Goal: Information Seeking & Learning: Learn about a topic

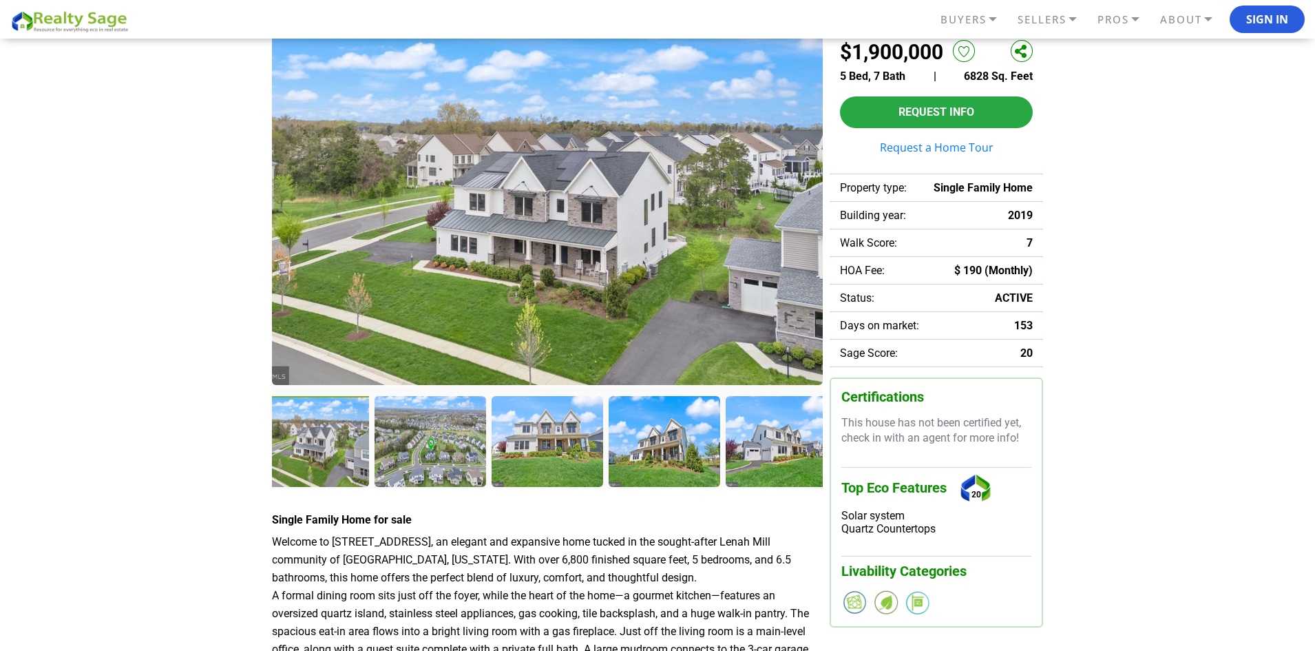
scroll to position [138, 0]
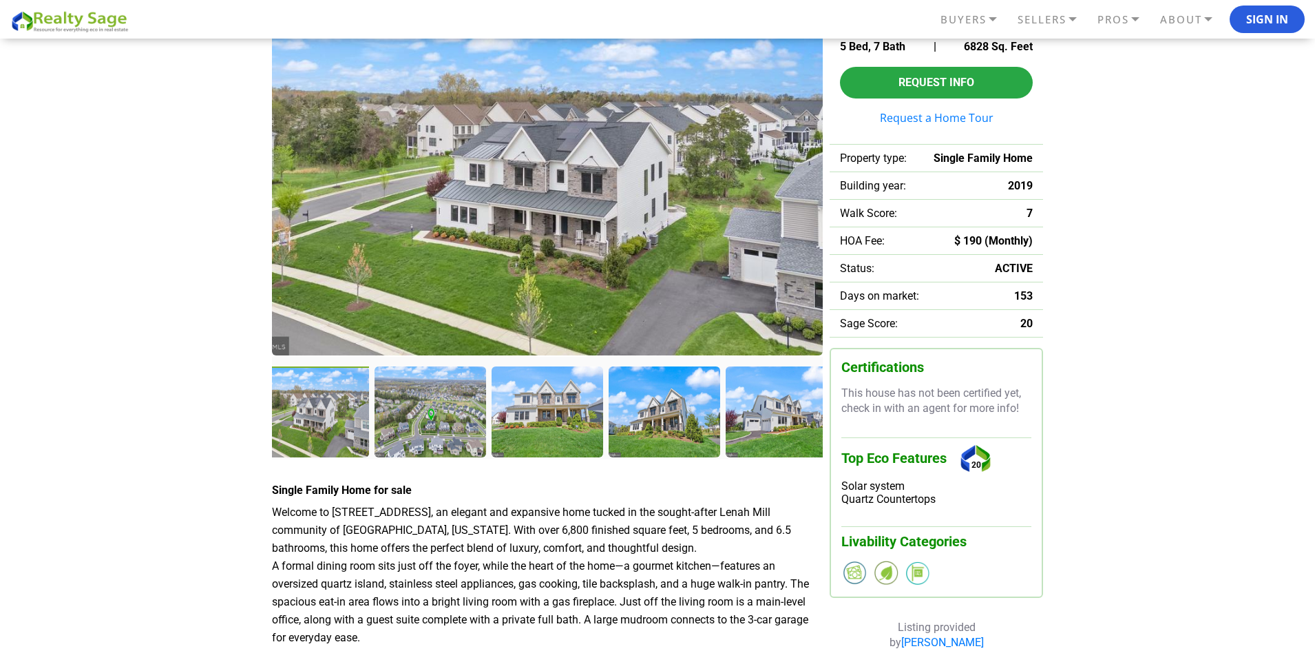
click at [442, 217] on img at bounding box center [547, 177] width 551 height 355
click at [354, 418] on div at bounding box center [315, 413] width 114 height 94
click at [429, 403] on div at bounding box center [432, 413] width 114 height 94
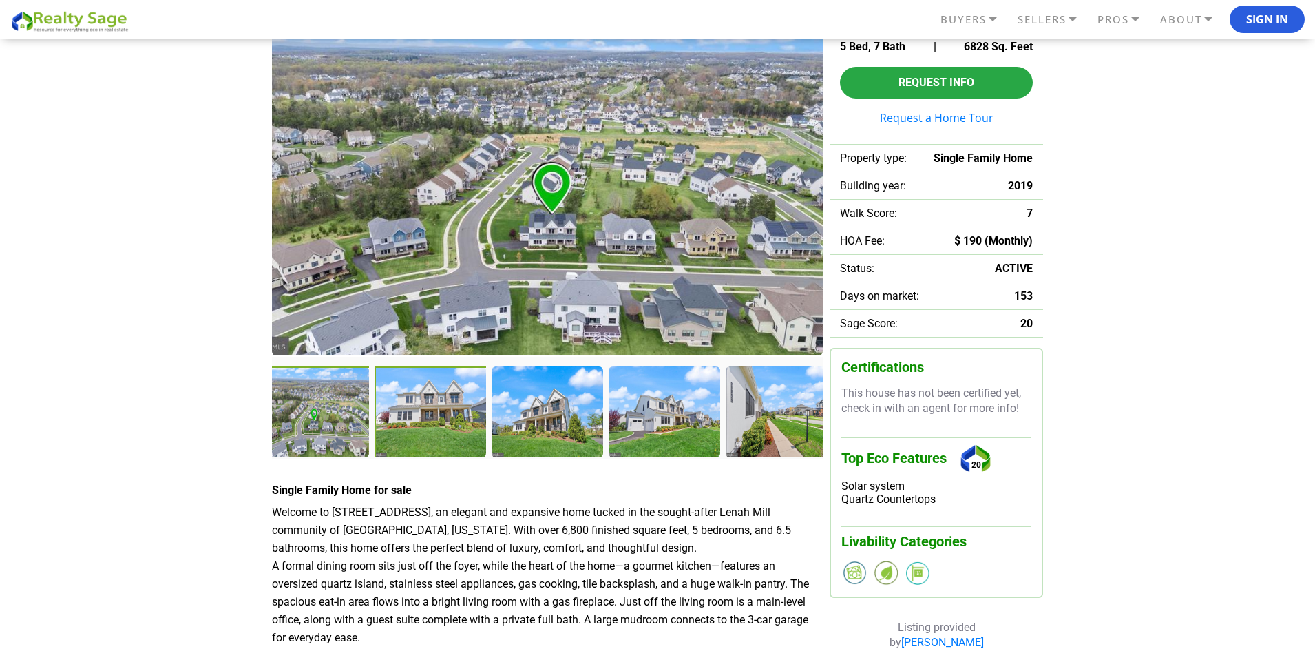
click at [423, 415] on div at bounding box center [432, 413] width 114 height 94
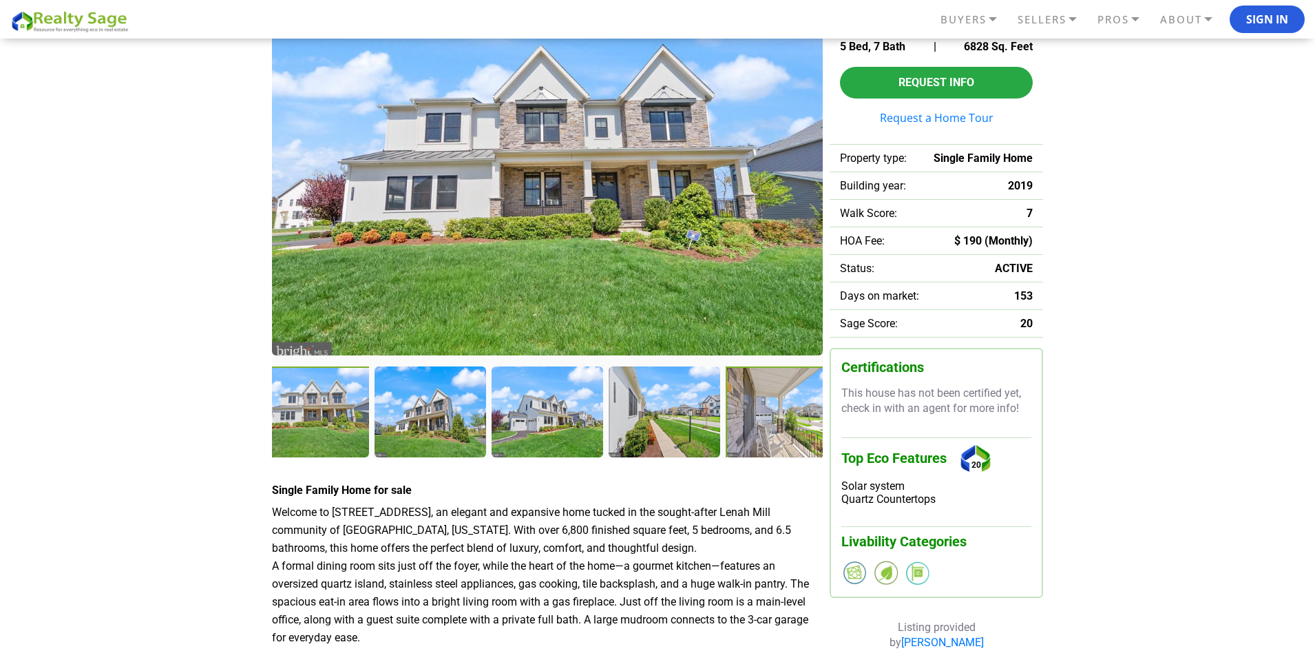
click at [769, 422] on div at bounding box center [783, 413] width 114 height 94
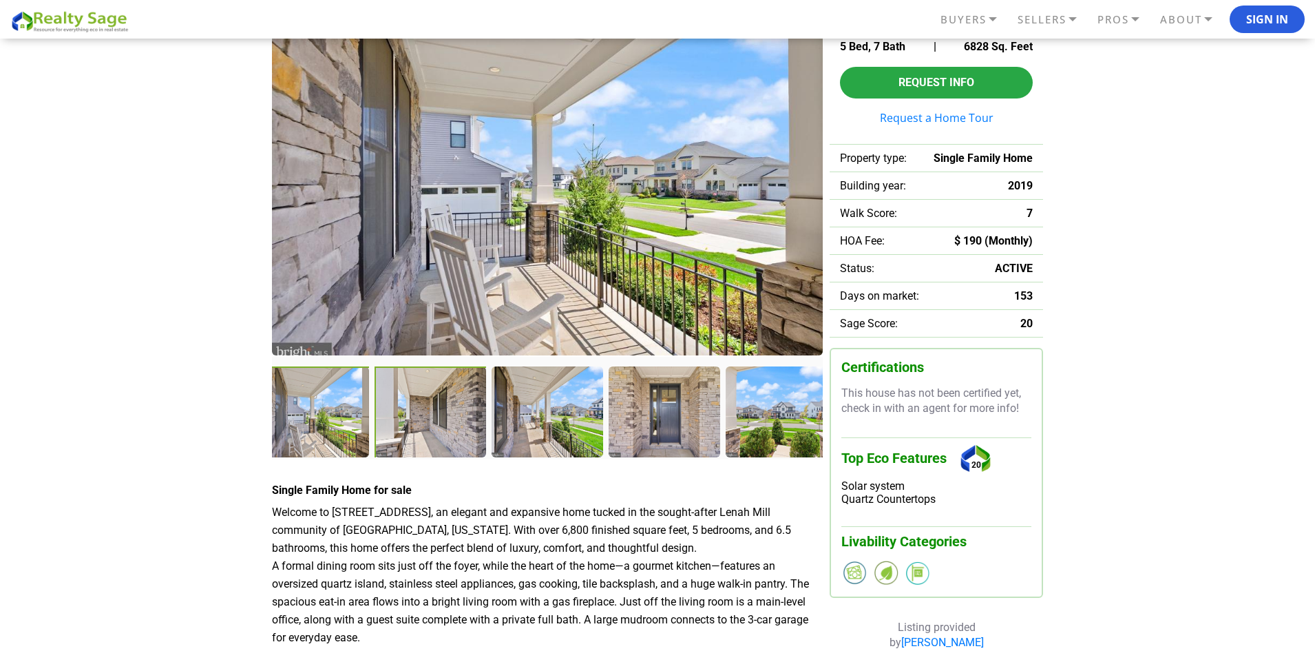
click at [434, 425] on div at bounding box center [432, 413] width 114 height 94
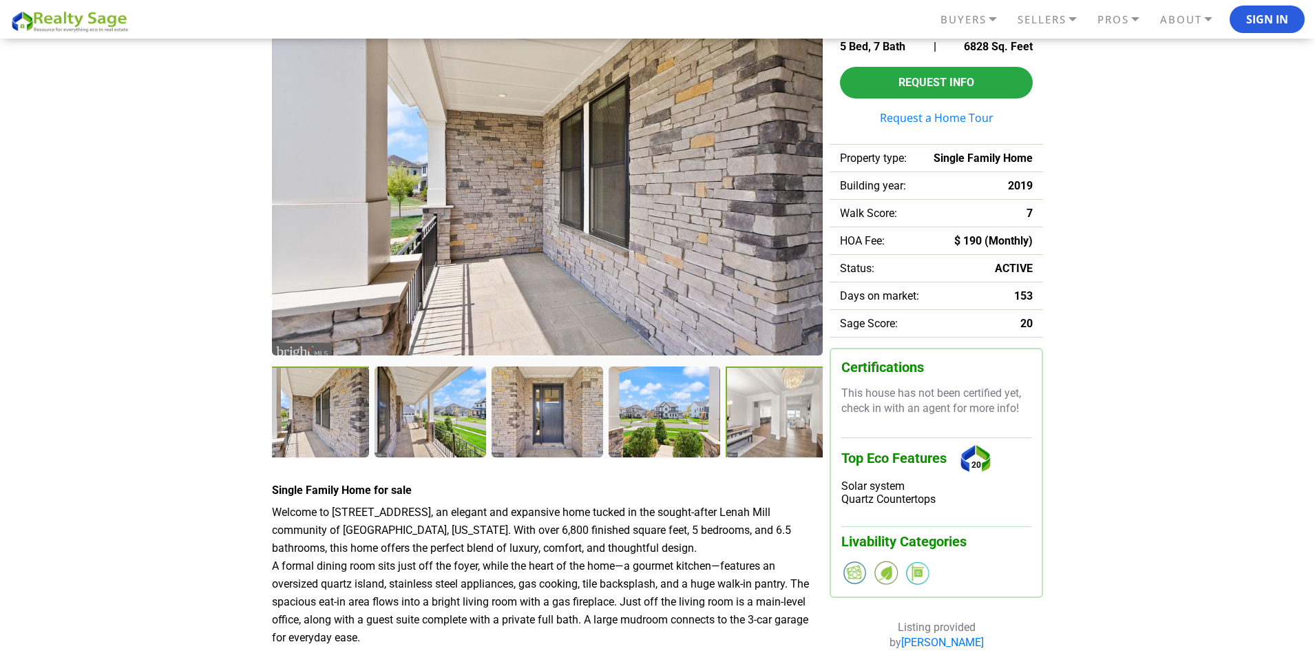
click at [763, 421] on div at bounding box center [783, 413] width 114 height 94
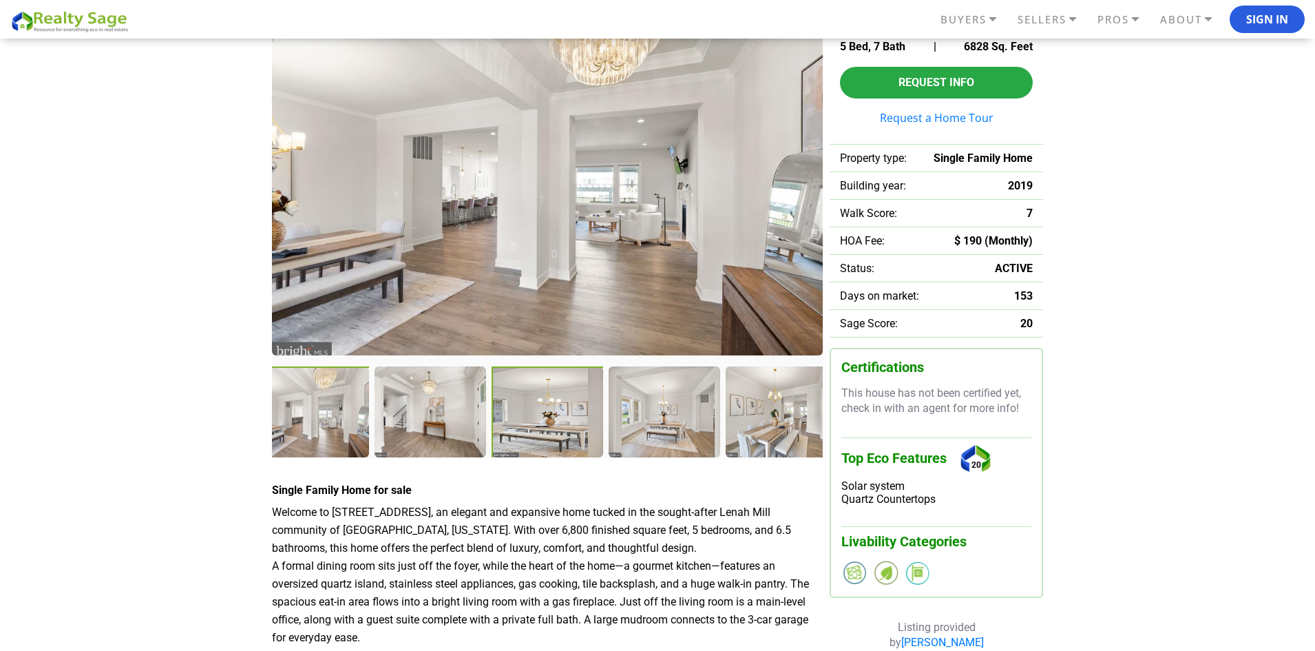
click at [526, 429] on div at bounding box center [549, 413] width 114 height 94
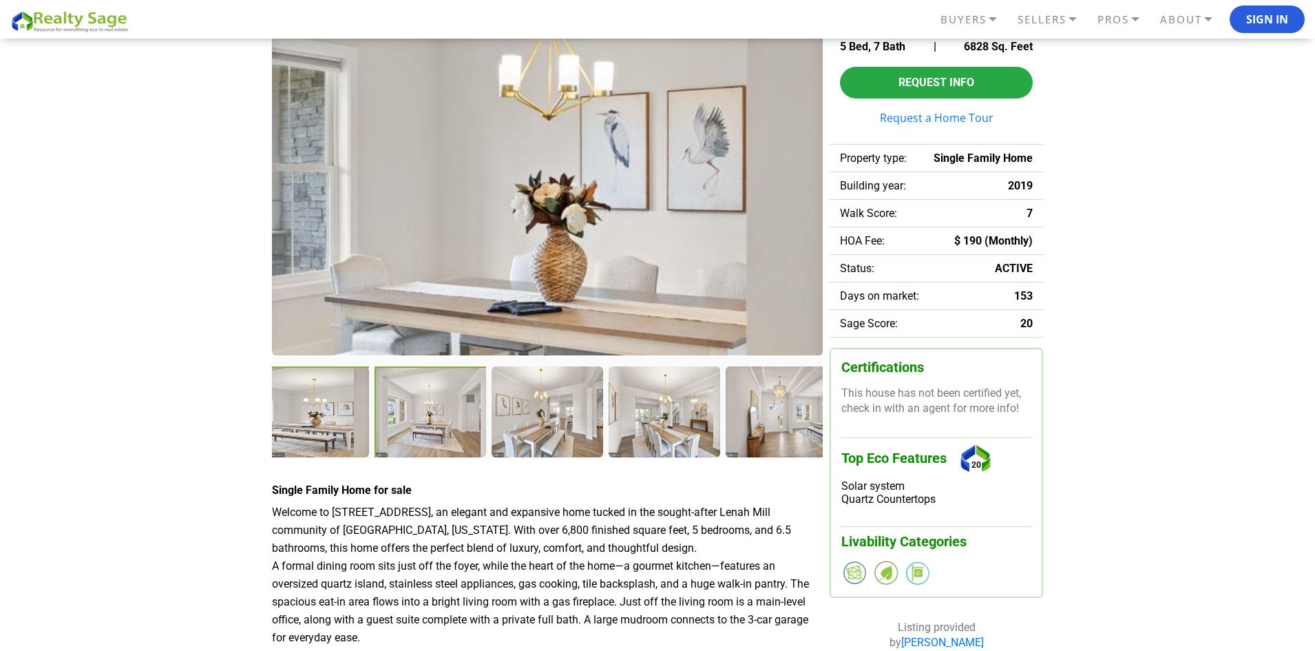
click at [432, 428] on div at bounding box center [432, 413] width 114 height 94
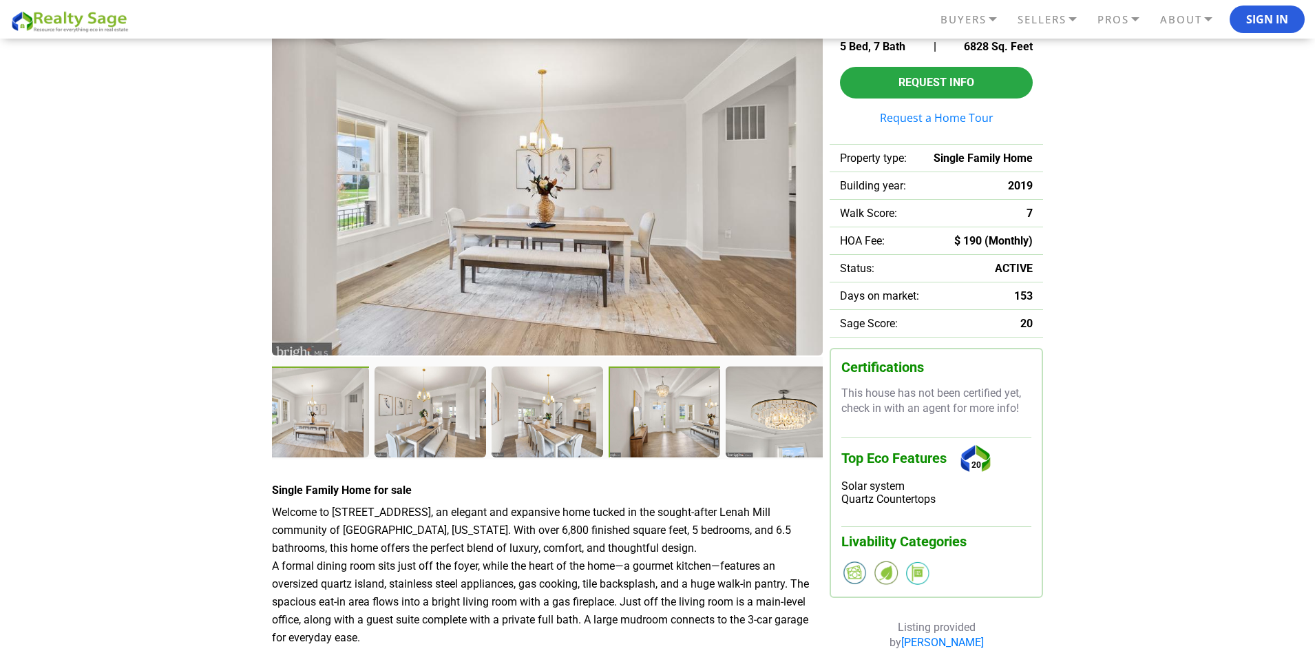
click at [673, 421] on div at bounding box center [666, 413] width 114 height 94
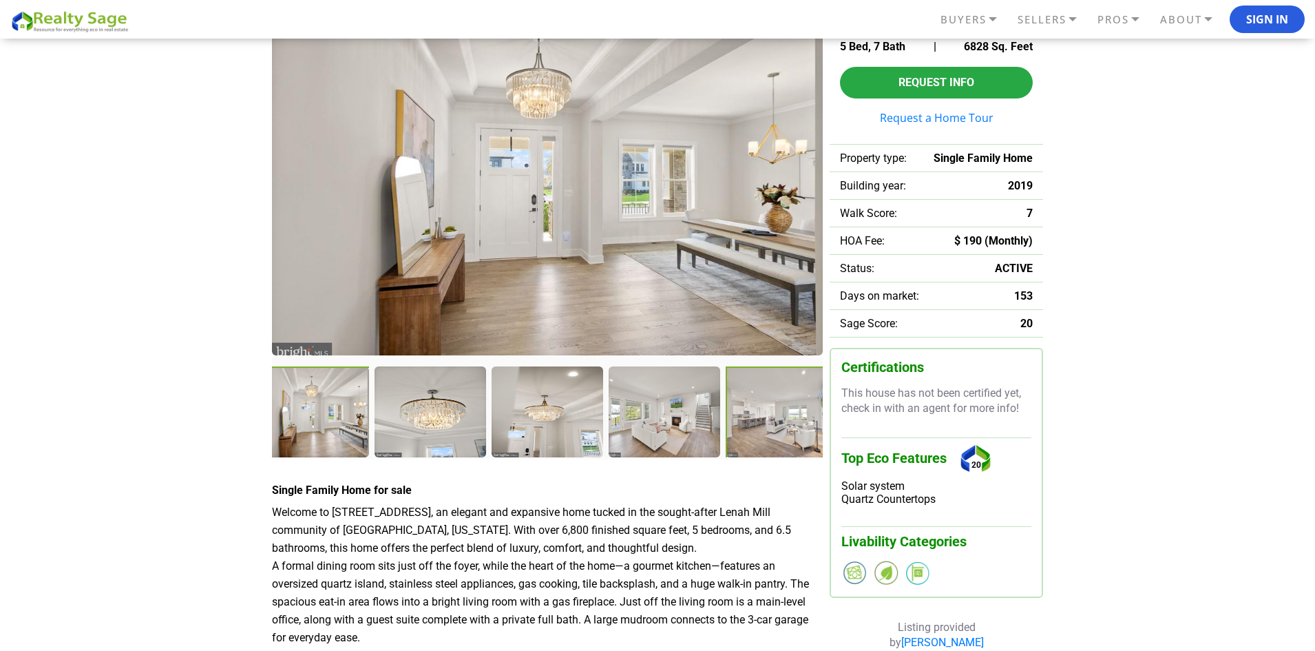
click at [773, 425] on div at bounding box center [783, 413] width 114 height 94
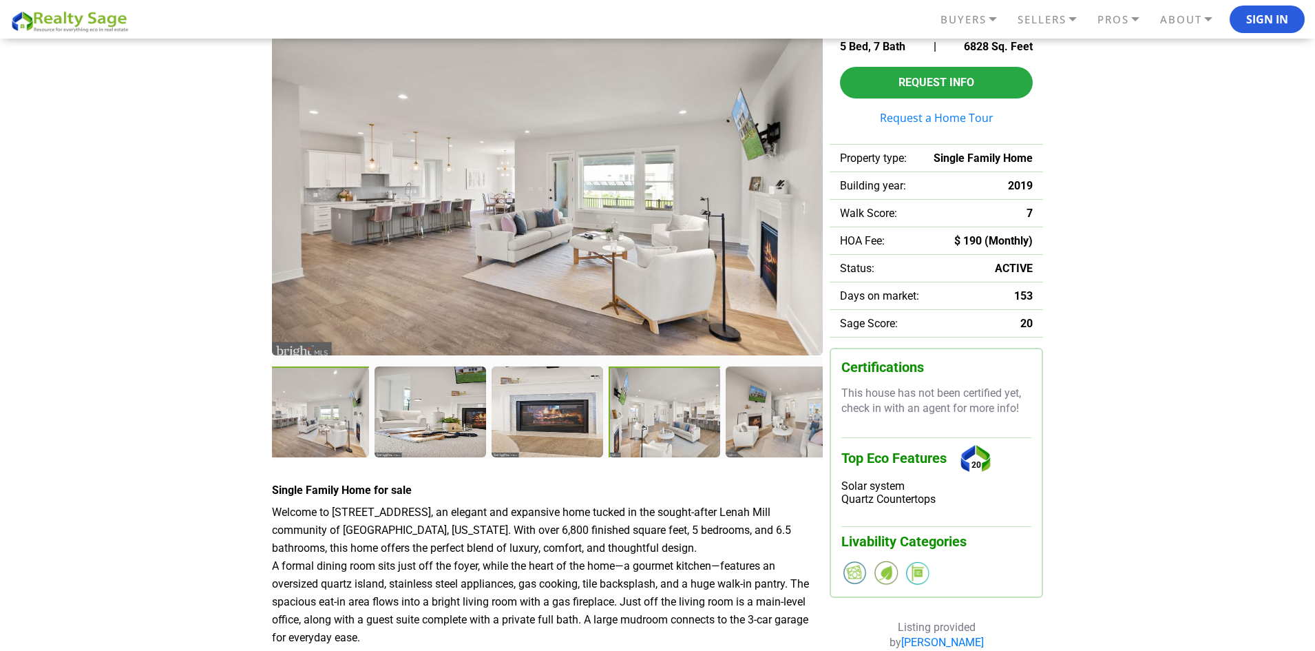
click at [655, 432] on div at bounding box center [666, 413] width 114 height 94
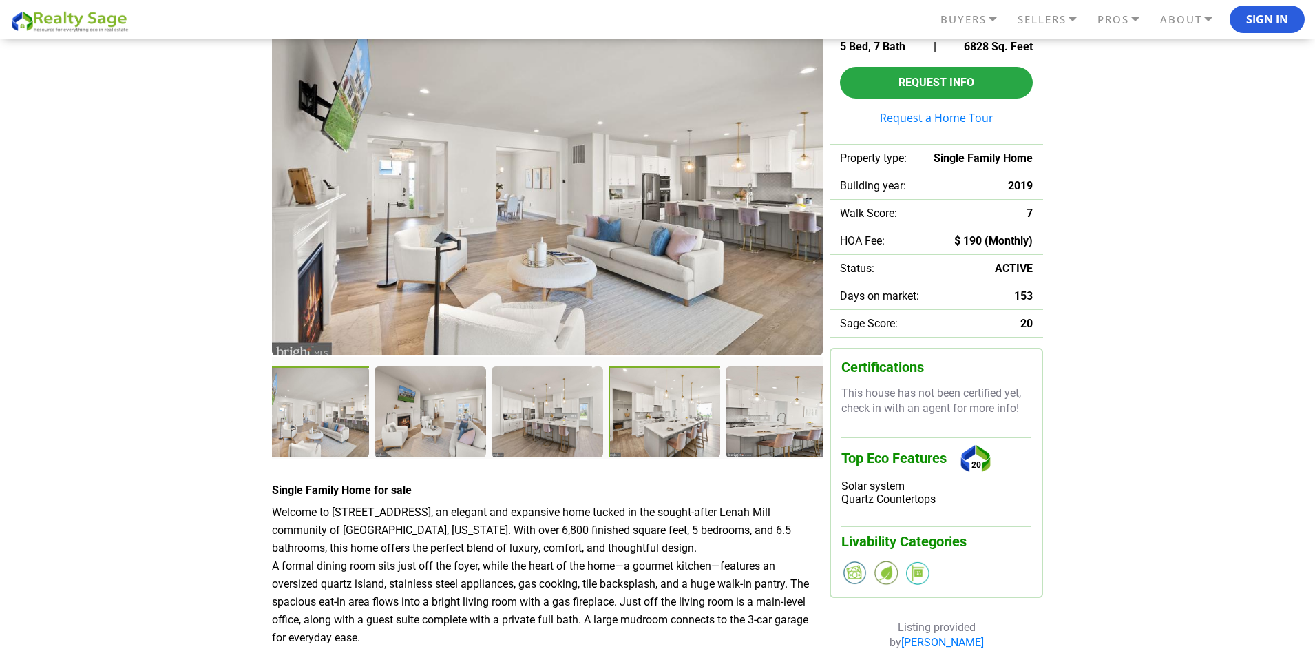
click at [691, 431] on div at bounding box center [666, 413] width 114 height 94
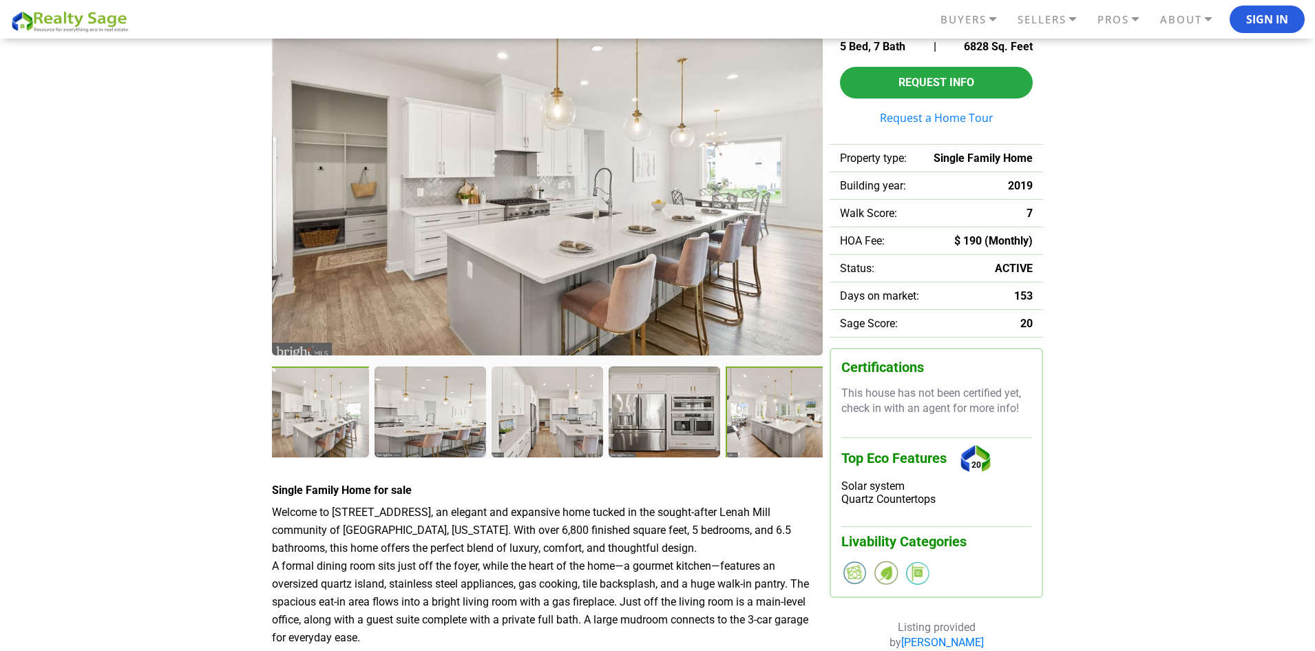
click at [769, 430] on div at bounding box center [783, 413] width 114 height 94
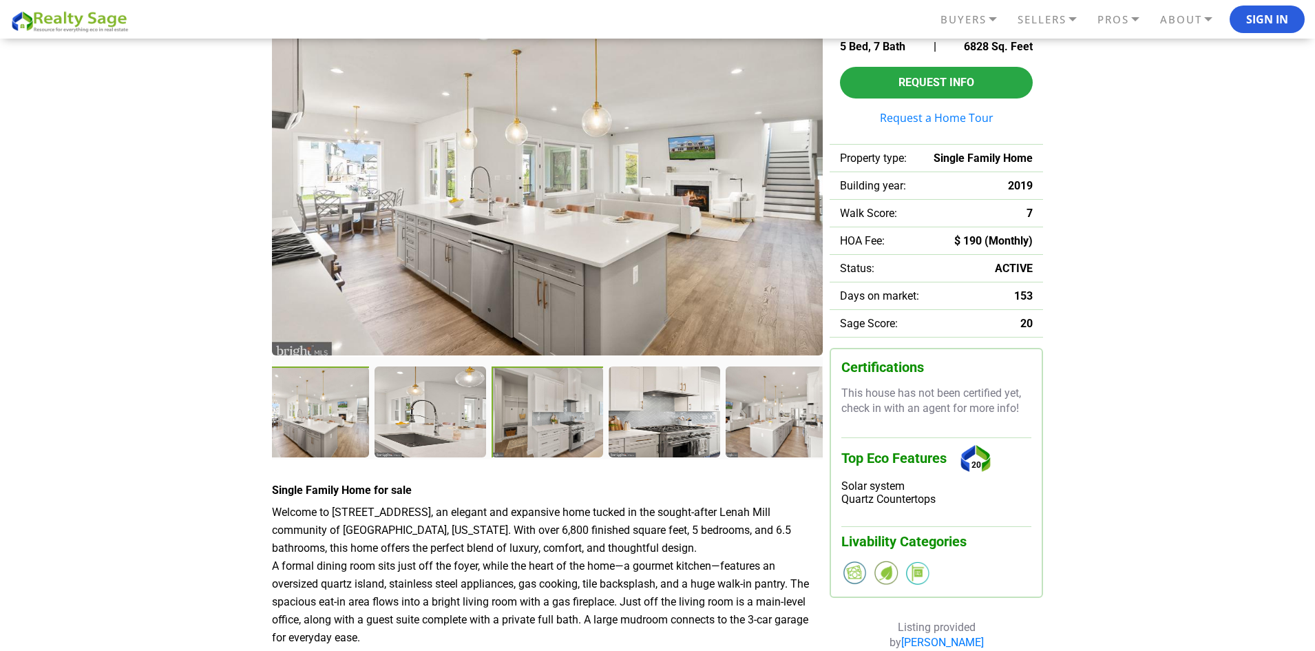
click at [558, 424] on div at bounding box center [549, 413] width 114 height 94
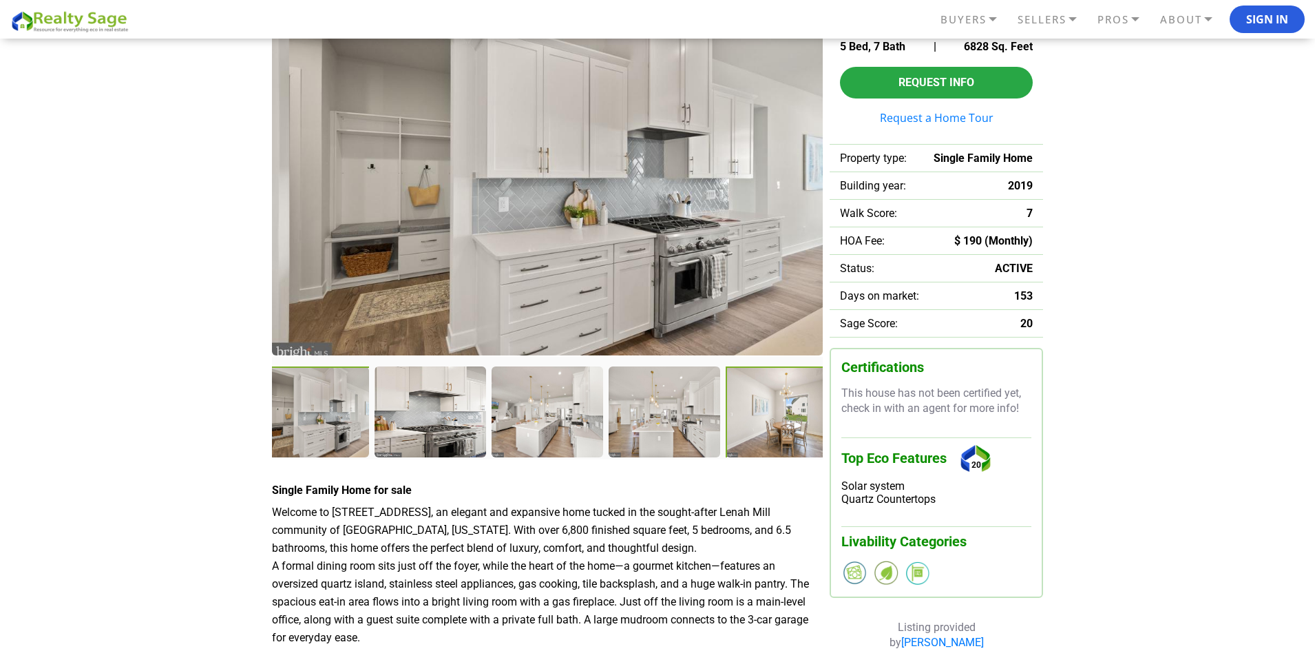
click at [780, 419] on div at bounding box center [783, 413] width 114 height 94
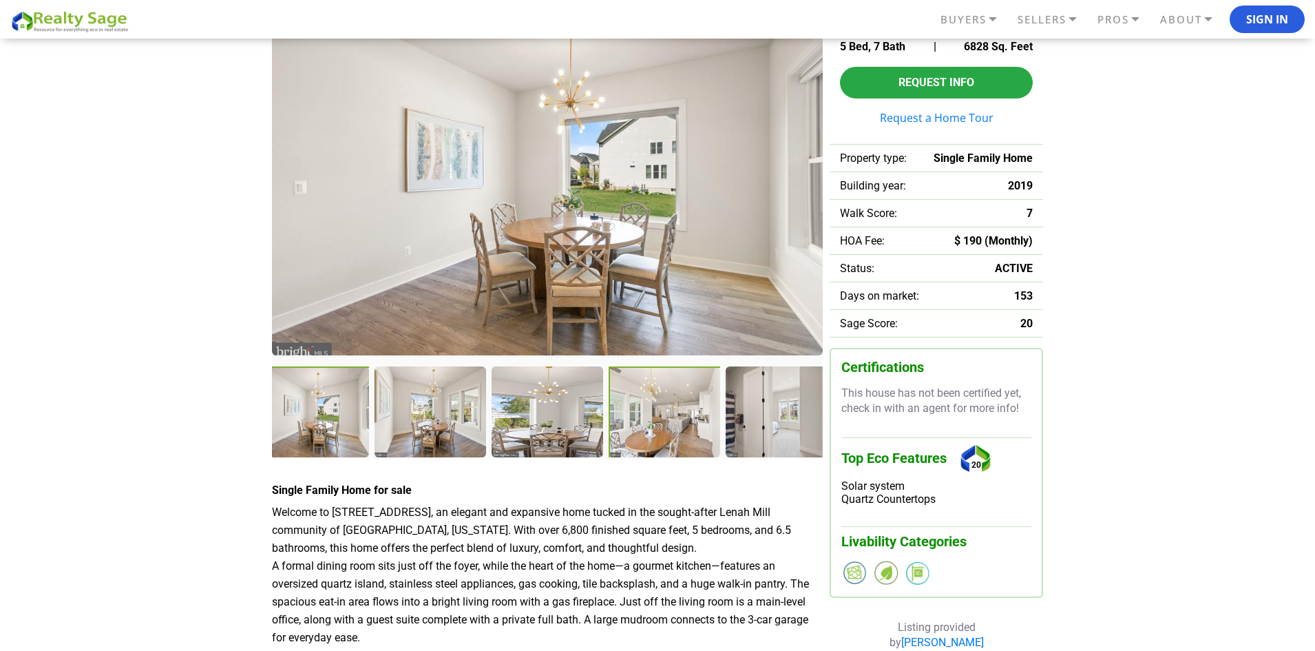
click at [678, 422] on div at bounding box center [666, 413] width 114 height 94
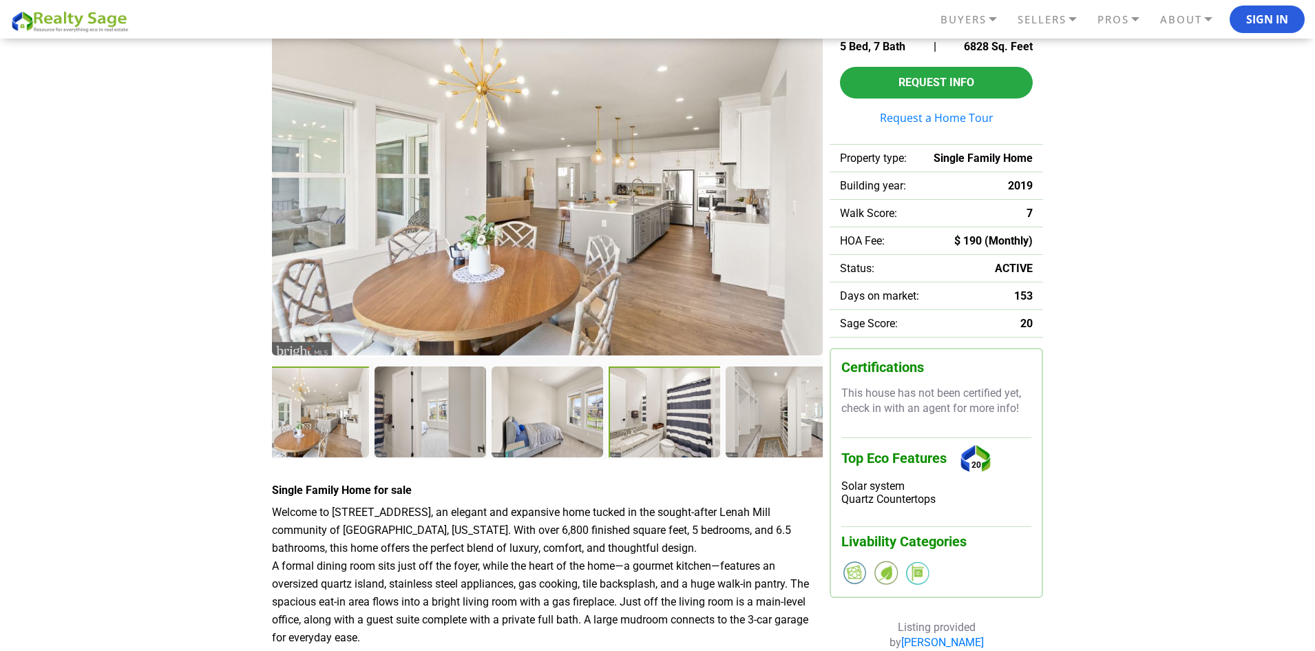
click at [668, 430] on div at bounding box center [666, 413] width 114 height 94
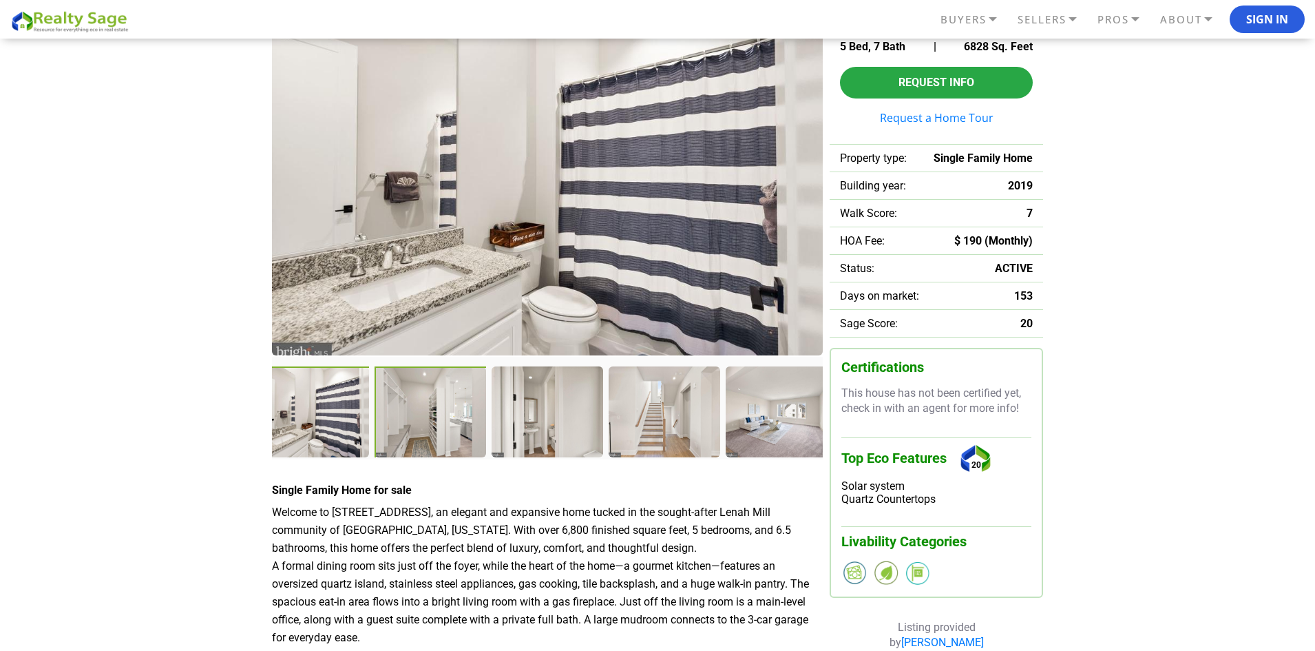
click at [433, 440] on div at bounding box center [432, 413] width 114 height 94
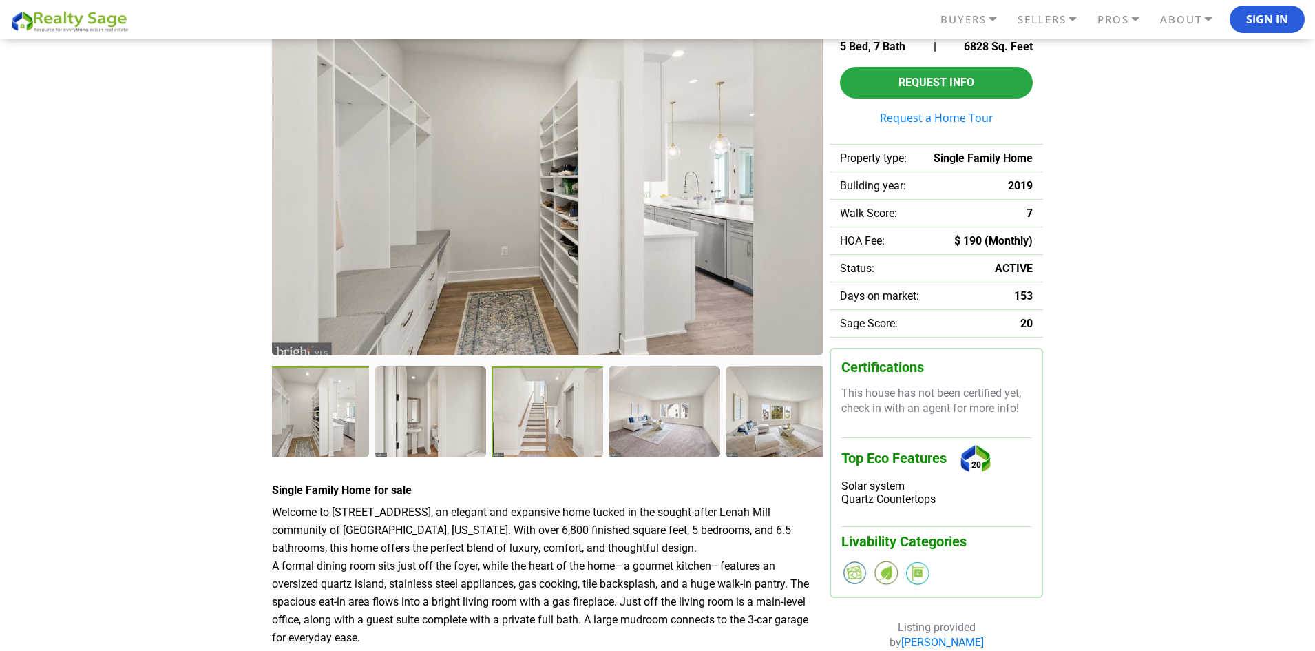
click at [545, 439] on div at bounding box center [549, 413] width 114 height 94
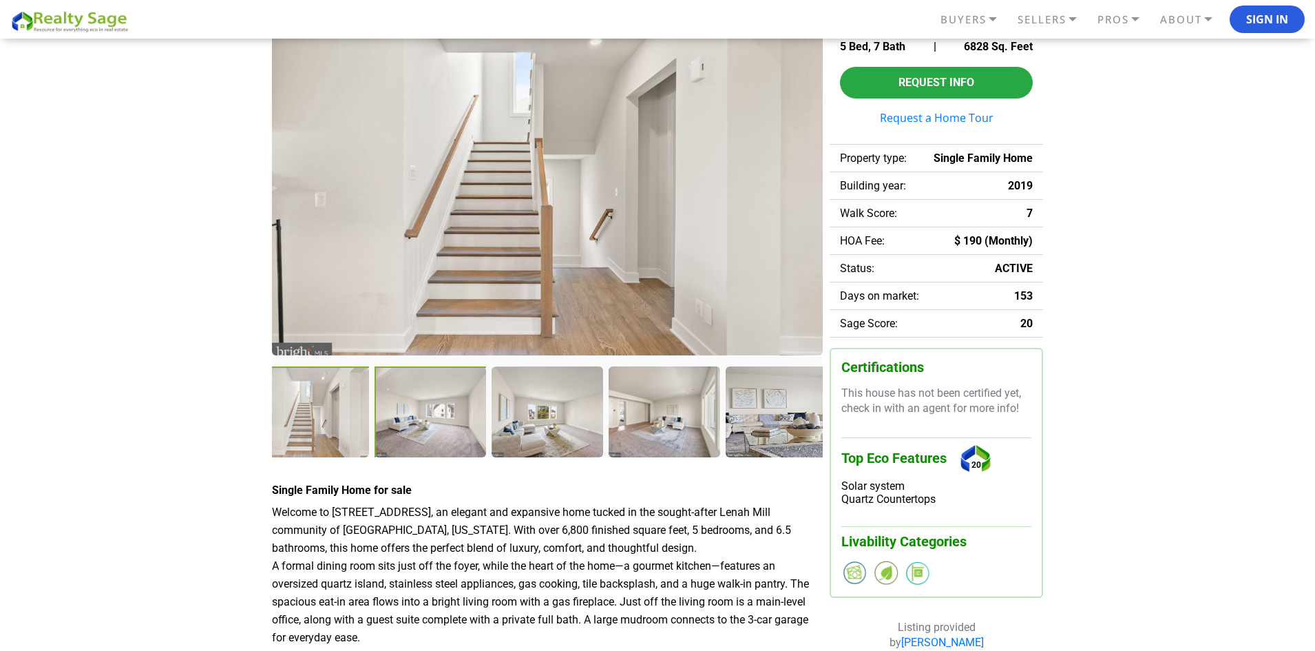
click at [420, 436] on div at bounding box center [432, 413] width 114 height 94
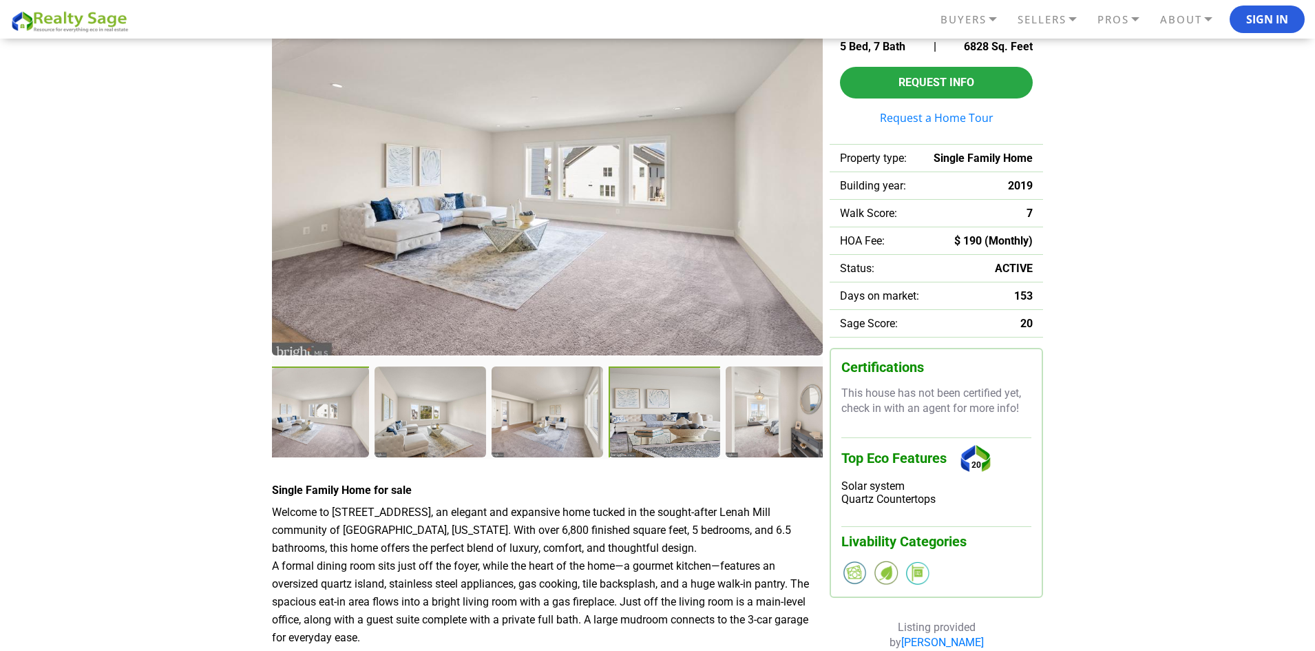
click at [667, 422] on div at bounding box center [666, 413] width 114 height 94
click at [757, 410] on div at bounding box center [783, 413] width 114 height 94
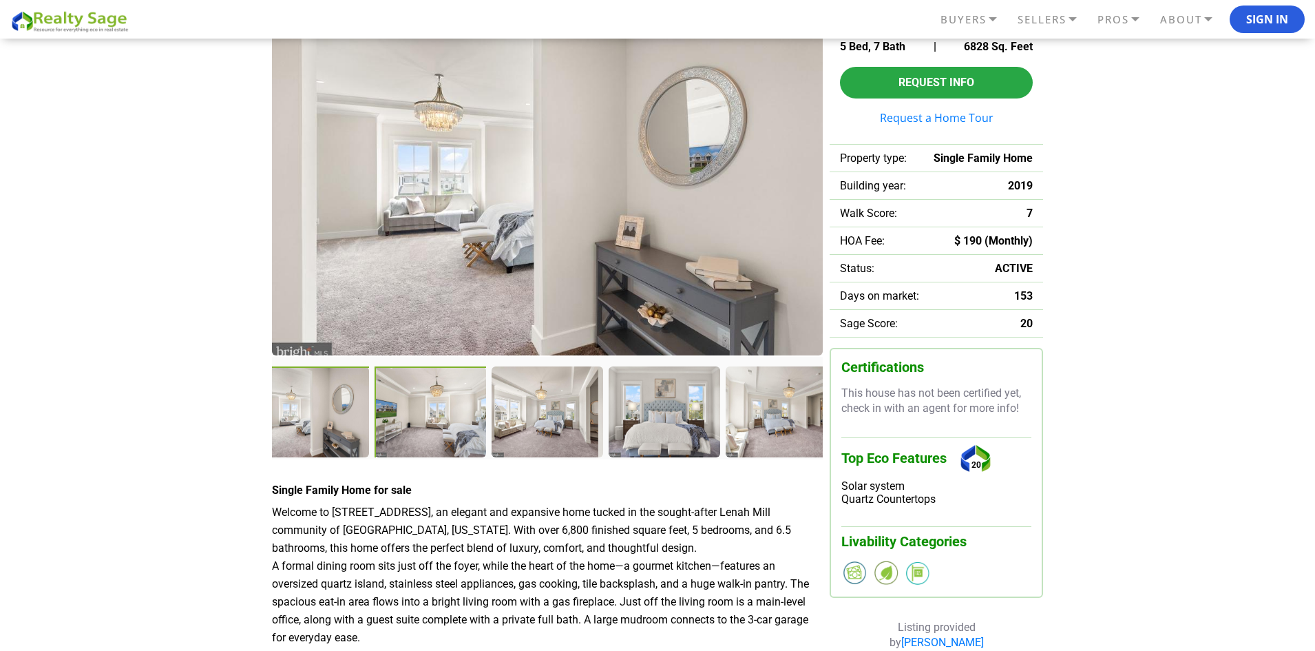
click at [439, 434] on div at bounding box center [432, 413] width 114 height 94
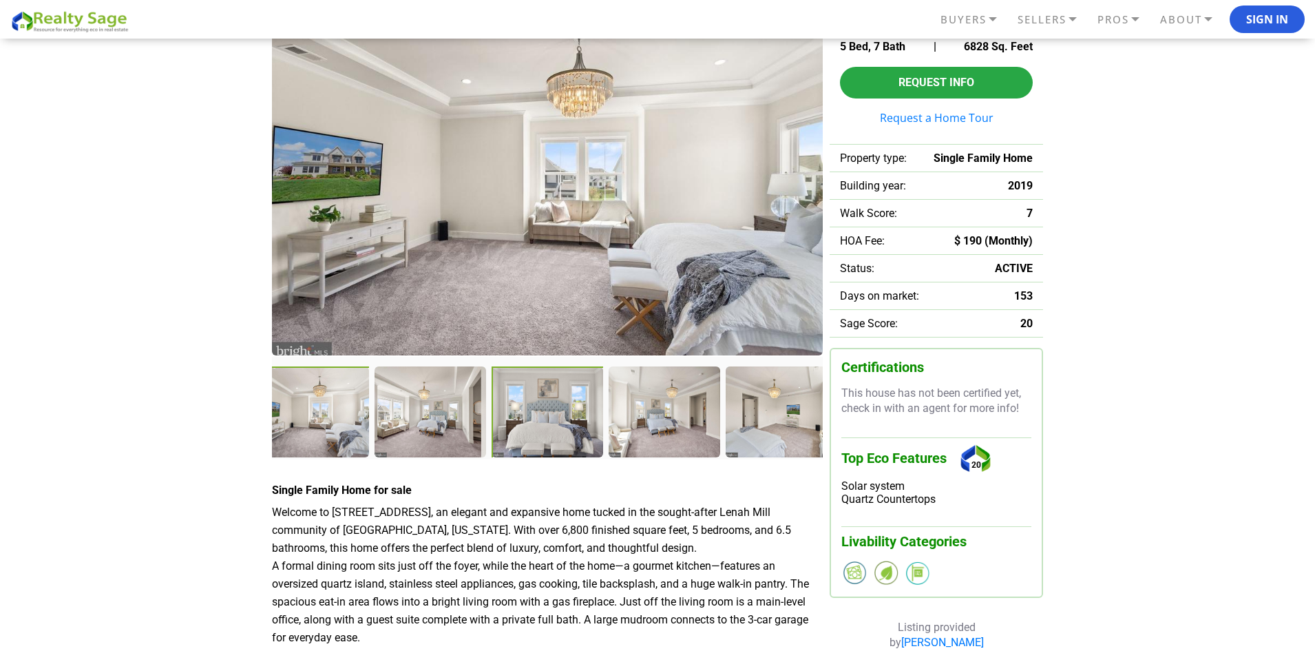
click at [517, 430] on div at bounding box center [549, 413] width 114 height 94
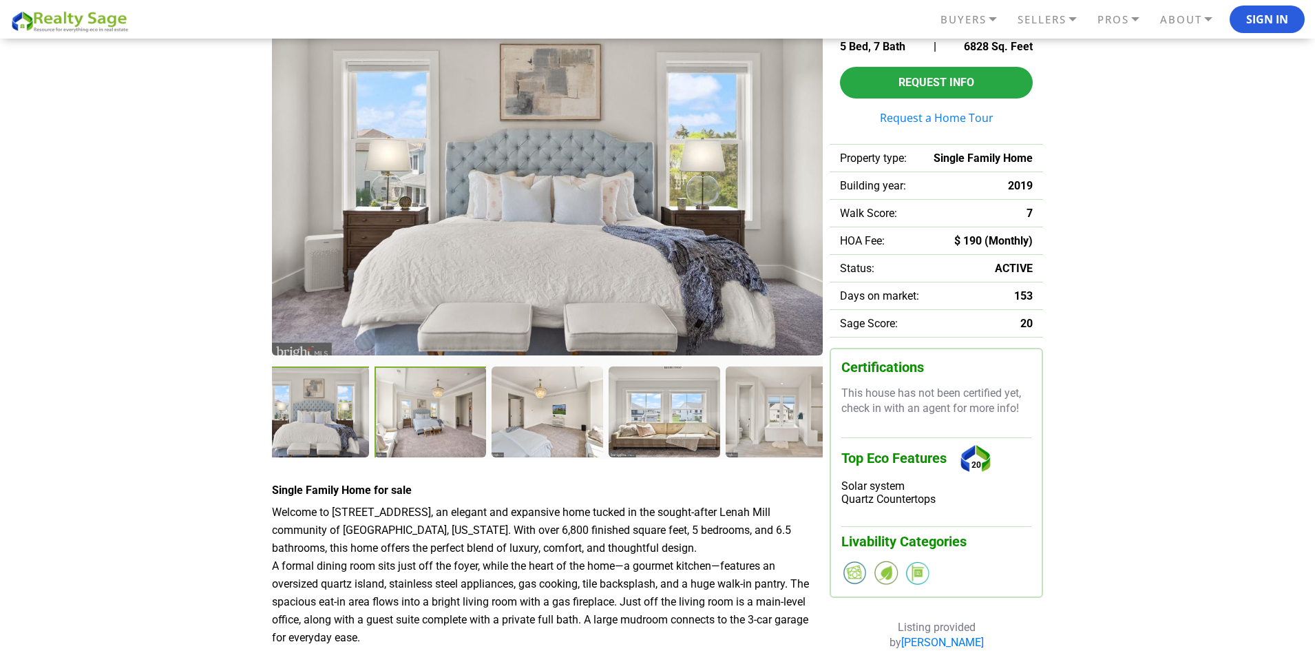
click at [436, 431] on div at bounding box center [432, 413] width 114 height 94
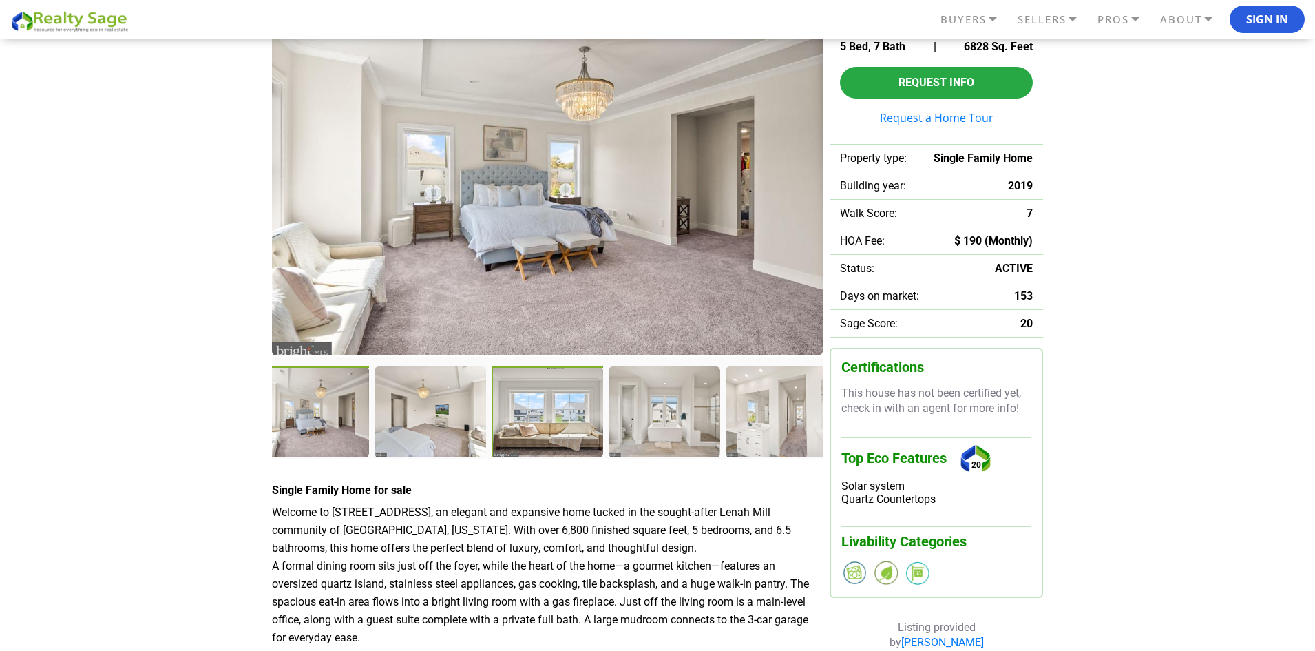
click at [569, 437] on div at bounding box center [549, 413] width 114 height 94
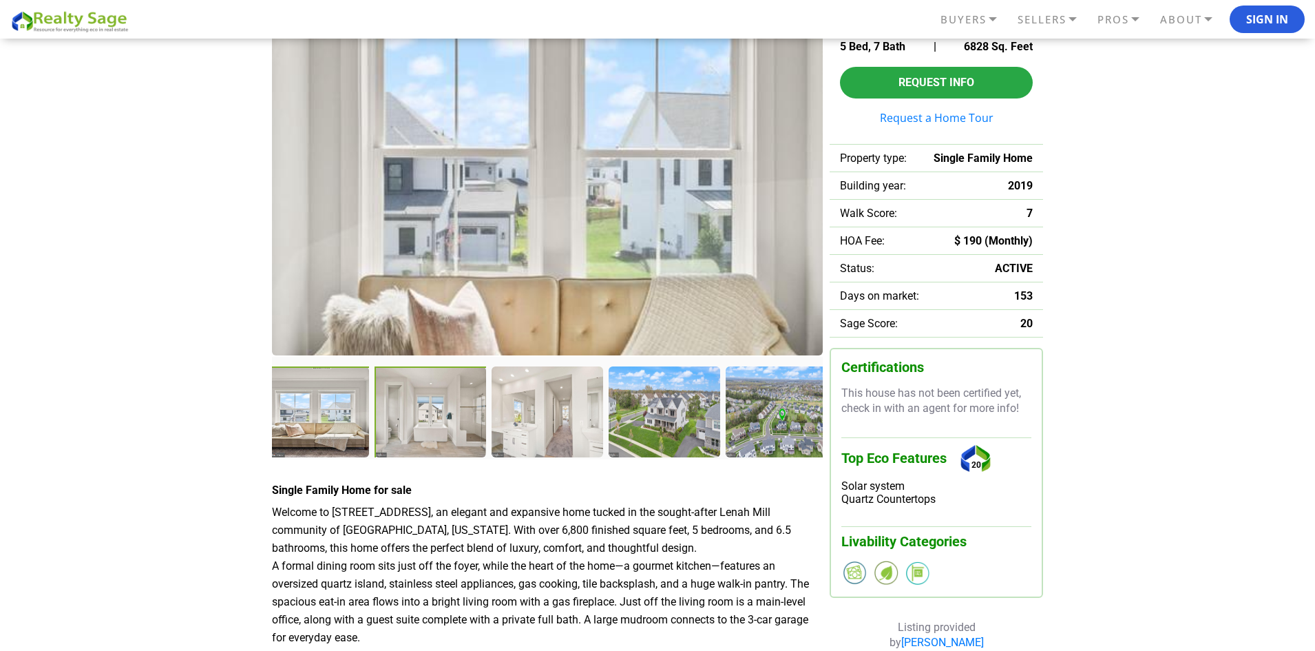
click at [453, 432] on div at bounding box center [432, 413] width 114 height 94
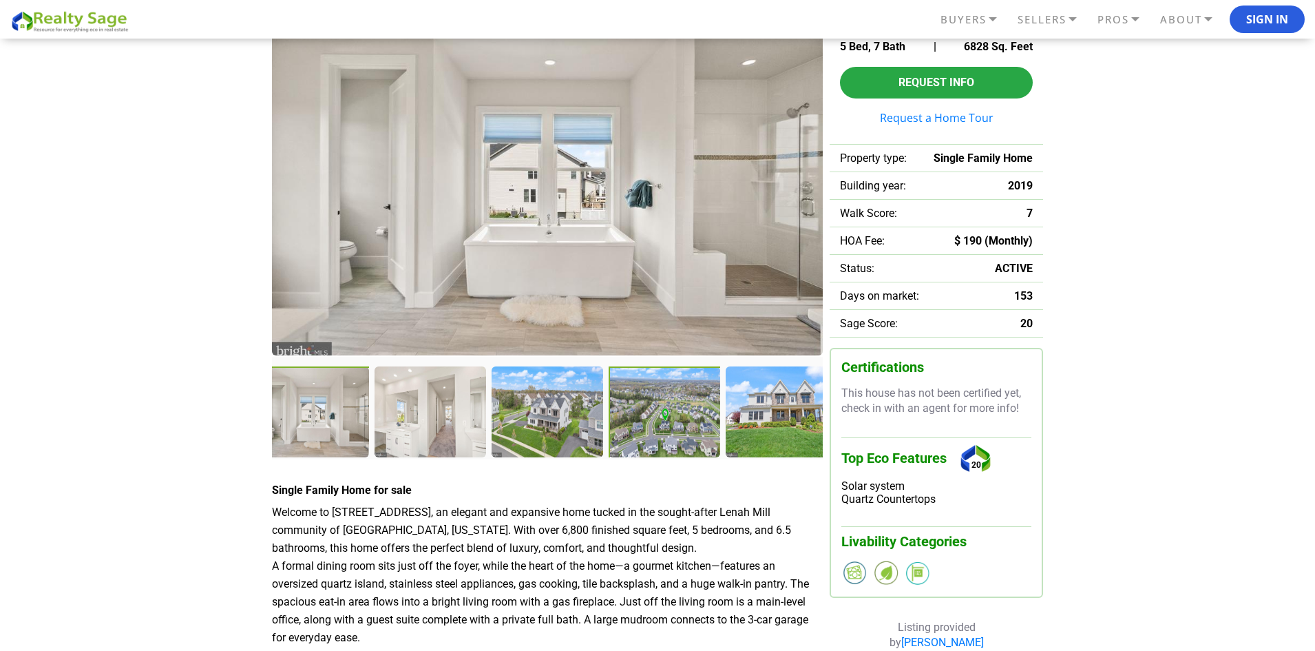
click at [691, 436] on div at bounding box center [666, 413] width 114 height 94
